Goal: Information Seeking & Learning: Learn about a topic

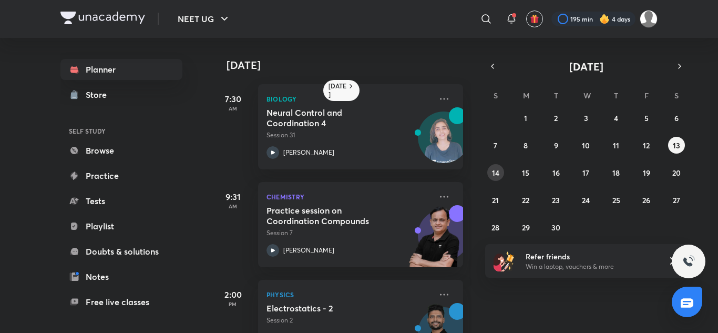
click at [498, 170] on abbr "14" at bounding box center [495, 173] width 7 height 10
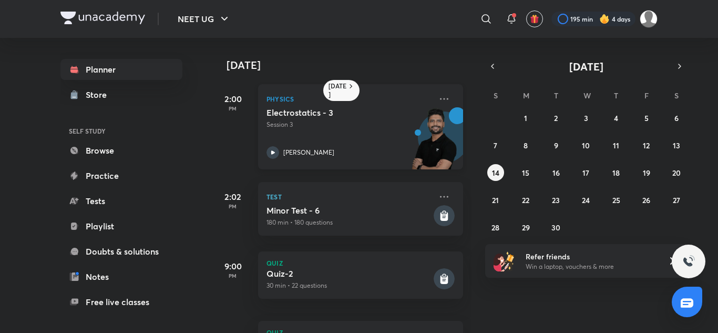
click at [342, 116] on h5 "Electrostatics - 3" at bounding box center [331, 112] width 131 height 11
click at [681, 70] on icon "button" at bounding box center [679, 65] width 8 height 9
click at [497, 145] on abbr "5" at bounding box center [496, 145] width 4 height 10
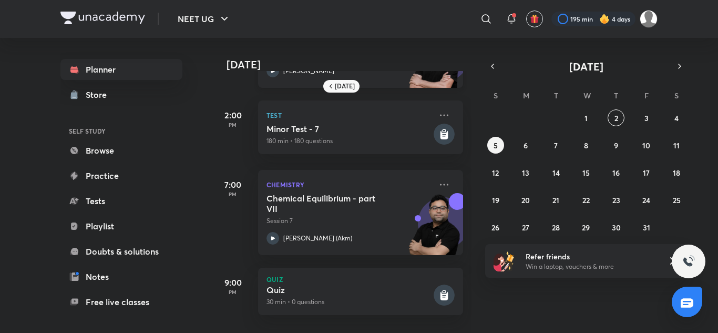
scroll to position [89, 0]
click at [532, 145] on button "6" at bounding box center [525, 145] width 17 height 17
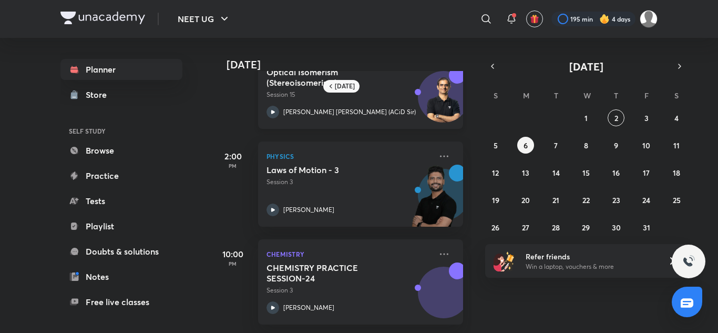
scroll to position [0, 0]
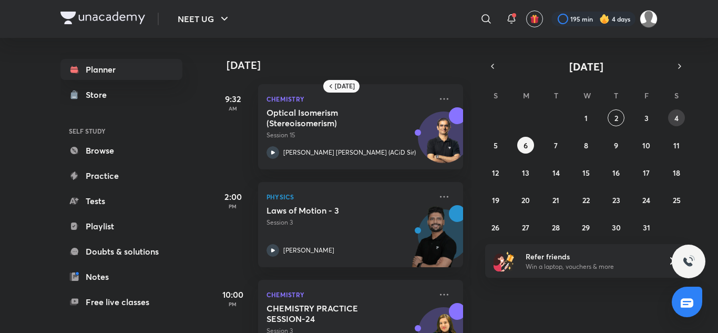
click at [680, 118] on button "4" at bounding box center [676, 117] width 17 height 17
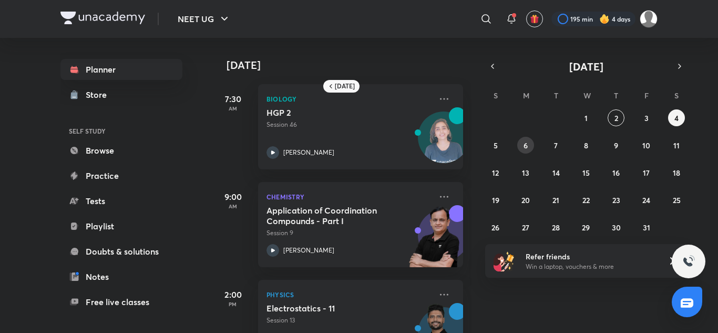
click at [522, 150] on button "6" at bounding box center [525, 145] width 17 height 17
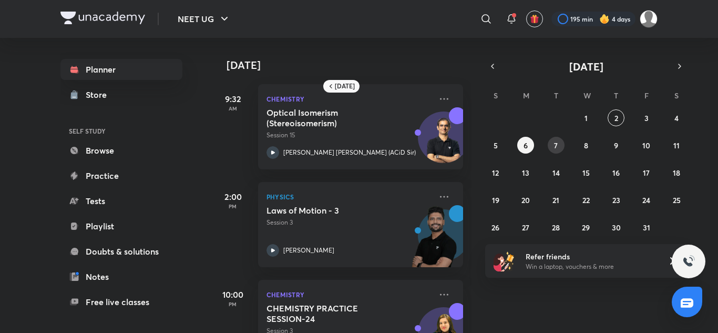
click at [556, 151] on button "7" at bounding box center [556, 145] width 17 height 17
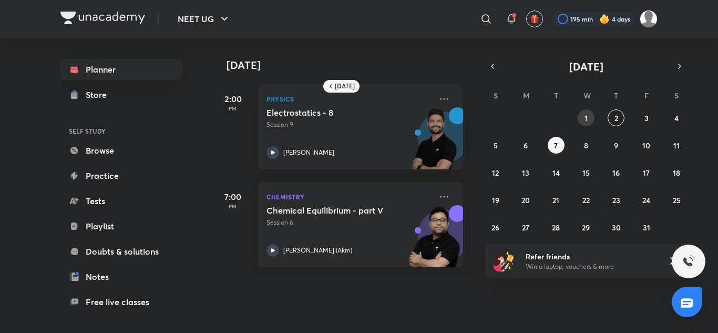
click at [581, 114] on button "1" at bounding box center [586, 117] width 17 height 17
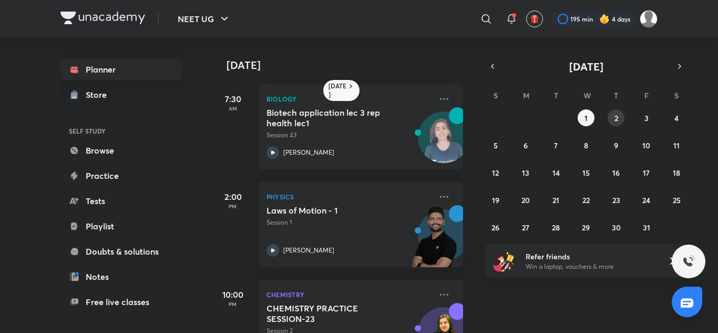
click at [615, 116] on abbr "2" at bounding box center [616, 118] width 4 height 10
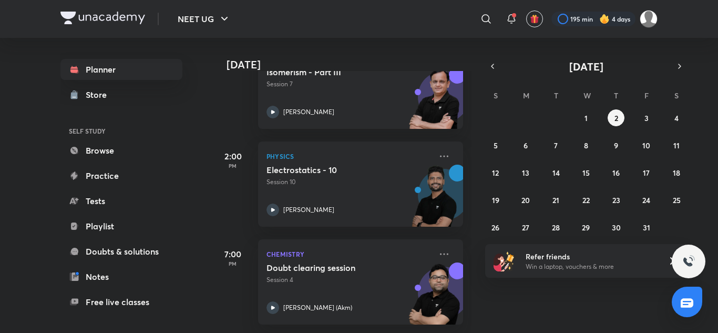
scroll to position [291, 0]
click at [492, 68] on icon "button" at bounding box center [492, 65] width 8 height 9
click at [555, 173] on abbr "16" at bounding box center [555, 173] width 7 height 10
